Goal: Task Accomplishment & Management: Use online tool/utility

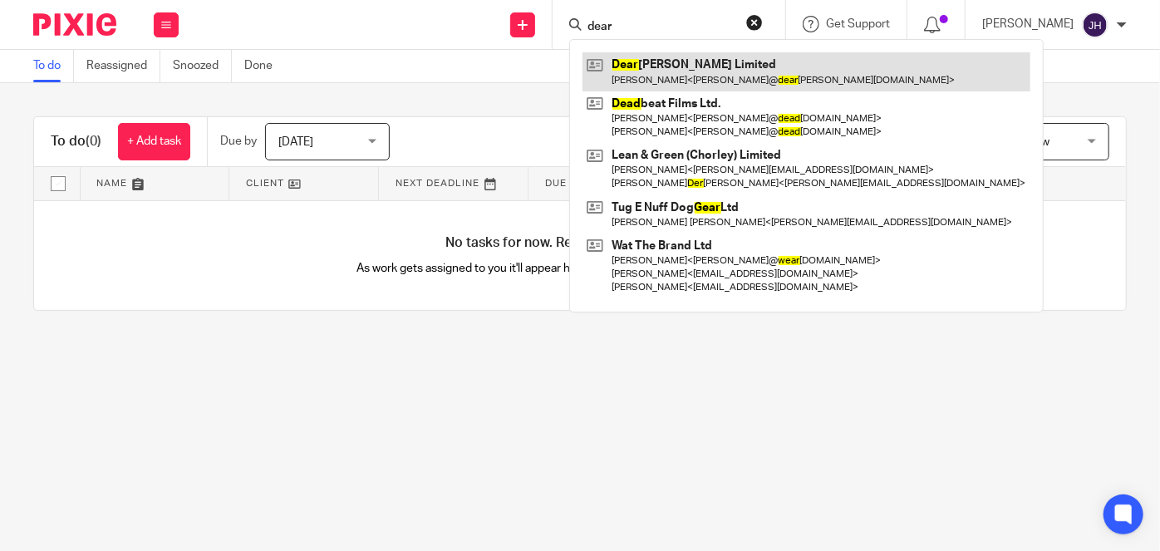
type input "dear"
click at [692, 80] on link at bounding box center [807, 71] width 448 height 38
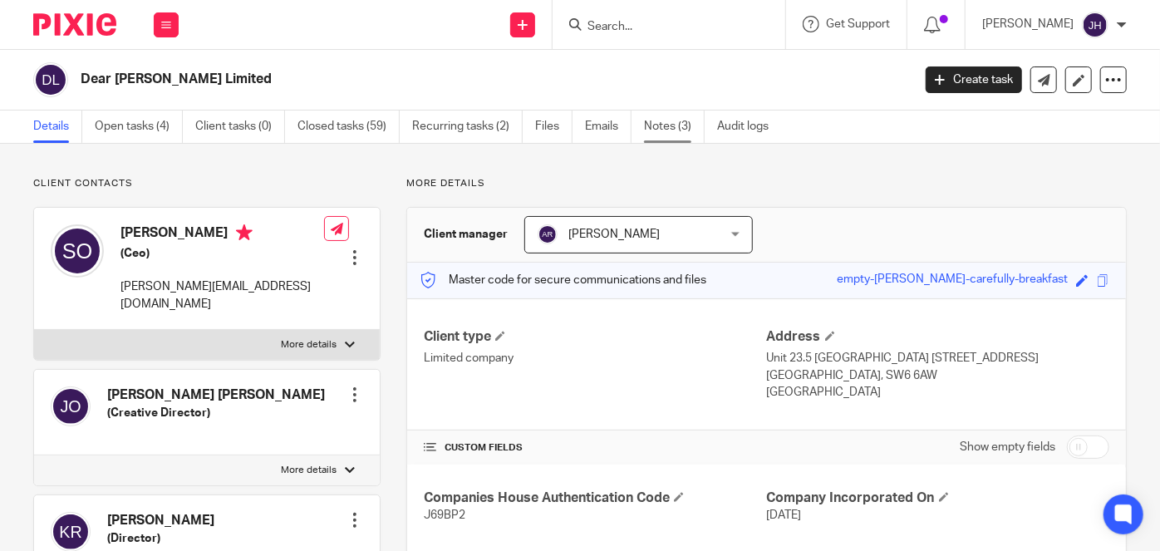
click at [681, 125] on link "Notes (3)" at bounding box center [674, 127] width 61 height 32
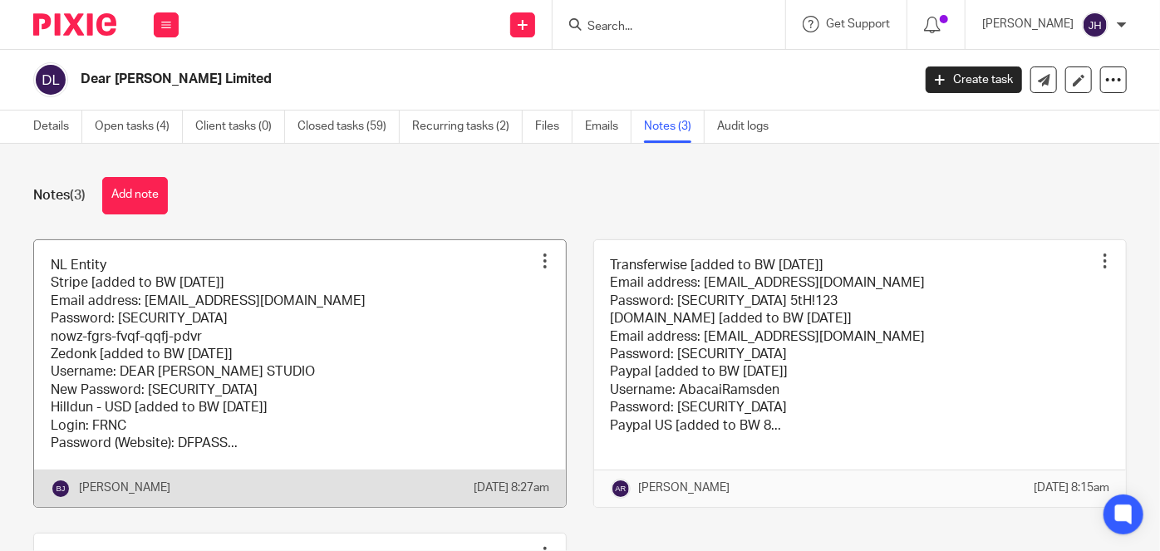
click at [343, 355] on link at bounding box center [300, 373] width 532 height 267
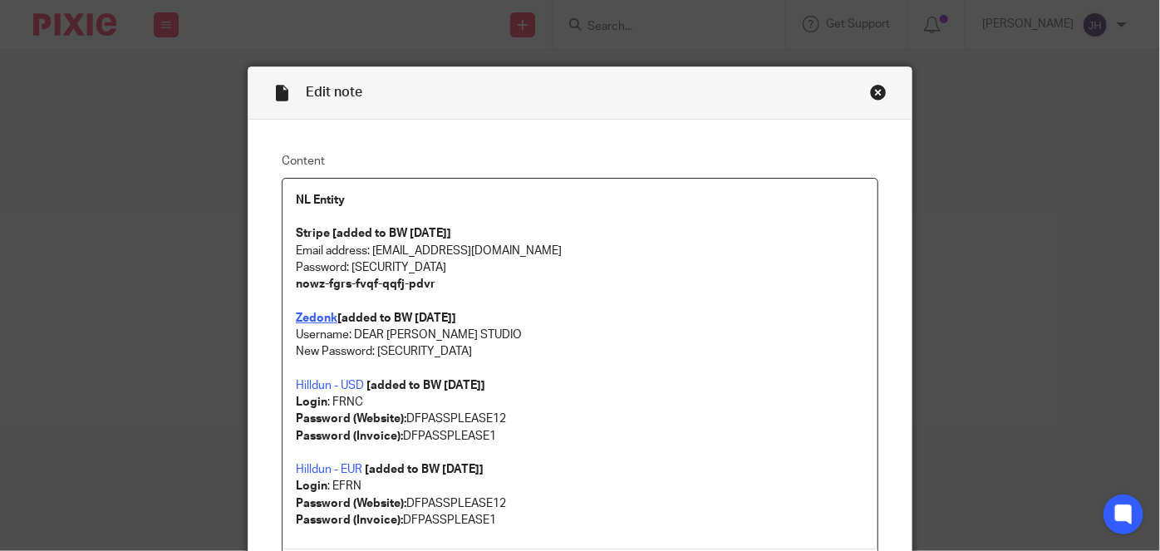
click at [317, 316] on strong "Zedonk" at bounding box center [317, 319] width 42 height 12
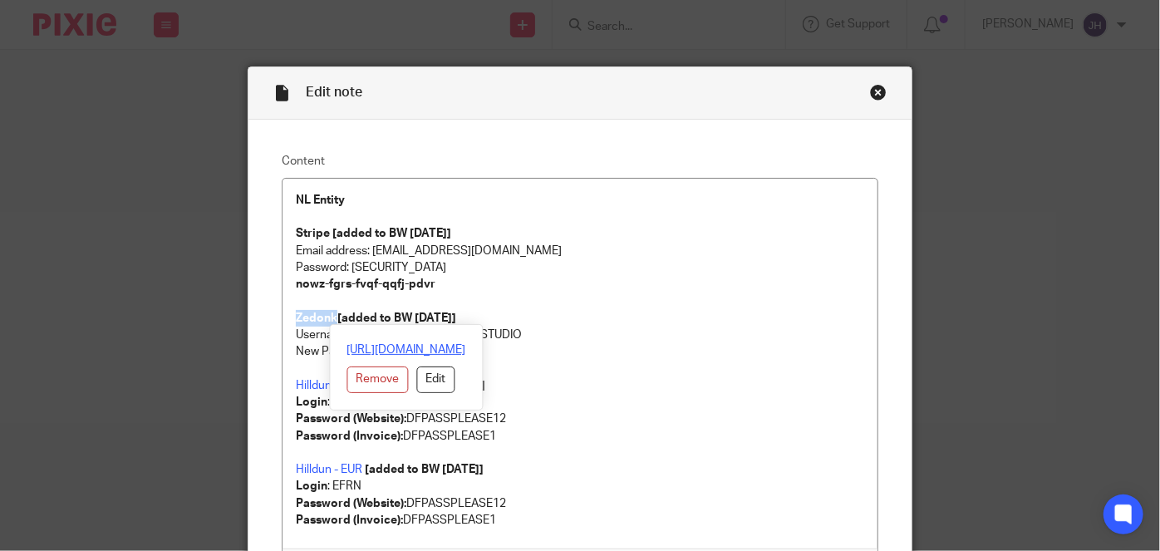
click at [347, 349] on link "[URL][DOMAIN_NAME]" at bounding box center [406, 350] width 119 height 17
drag, startPoint x: 669, startPoint y: 284, endPoint x: 609, endPoint y: 307, distance: 63.9
click at [669, 284] on p "nowz-fgrs-fvqf-qqfj-pdvr" at bounding box center [580, 284] width 568 height 17
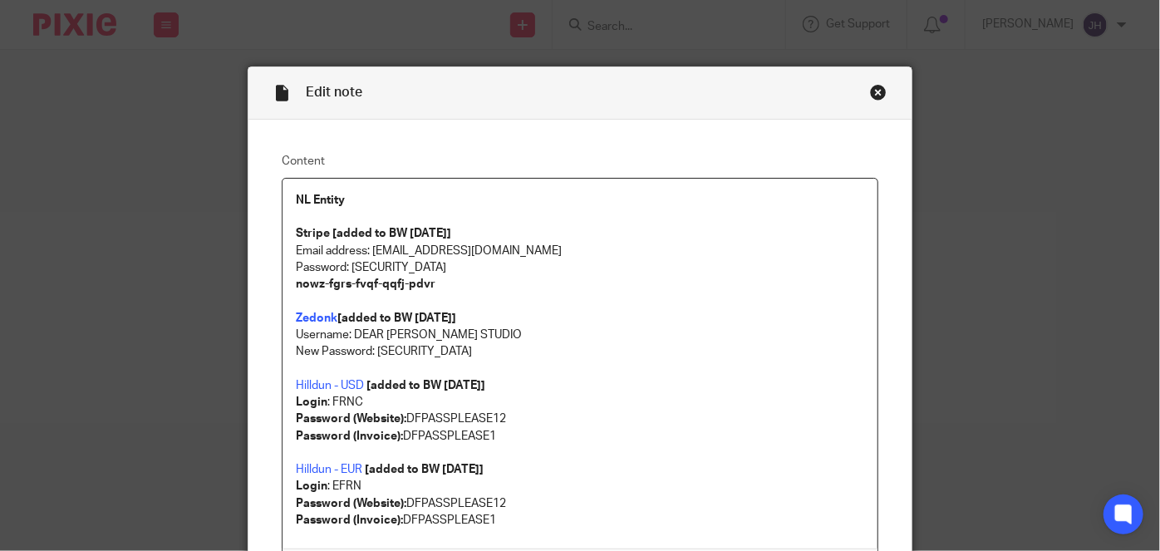
click at [357, 332] on p "Username: DEAR FRANCES STUDIO" at bounding box center [580, 335] width 568 height 17
drag, startPoint x: 357, startPoint y: 332, endPoint x: 505, endPoint y: 333, distance: 148.8
click at [505, 333] on p "Username: DEAR FRANCES STUDIO" at bounding box center [580, 335] width 568 height 17
copy p "DEAR FRANCES STUDIO"
click at [381, 345] on p "New Password: FinancePlease1!" at bounding box center [580, 351] width 568 height 17
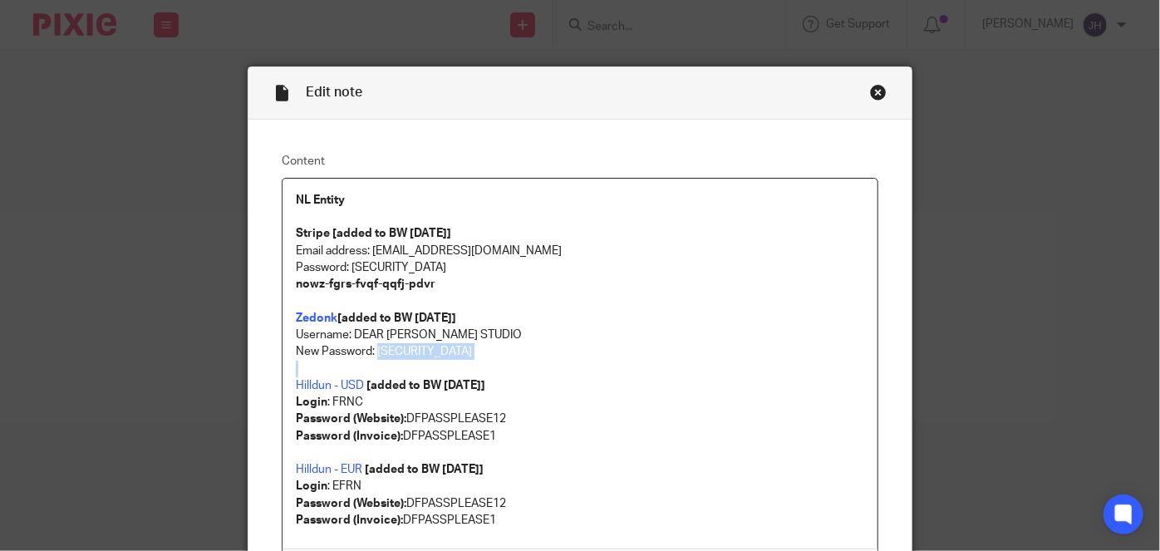
drag, startPoint x: 381, startPoint y: 345, endPoint x: 485, endPoint y: 351, distance: 104.1
click at [485, 351] on p "New Password: FinancePlease1!" at bounding box center [580, 351] width 568 height 17
copy p "FinancePlease1!"
